Goal: Task Accomplishment & Management: Use online tool/utility

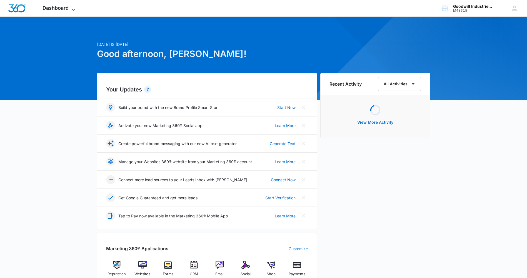
click at [57, 9] on span "Dashboard" at bounding box center [56, 8] width 26 height 6
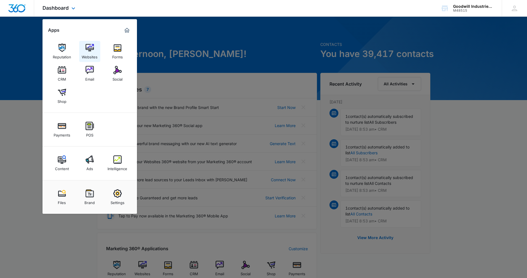
click at [94, 51] on link "Websites" at bounding box center [89, 51] width 21 height 21
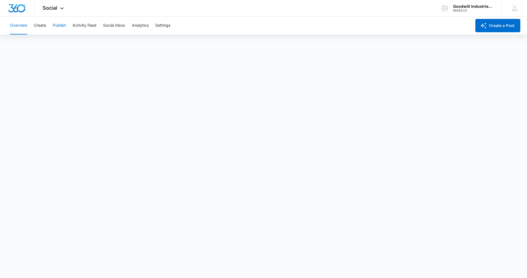
click at [61, 28] on button "Publish" at bounding box center [59, 26] width 13 height 18
